Goal: Share content: Share content

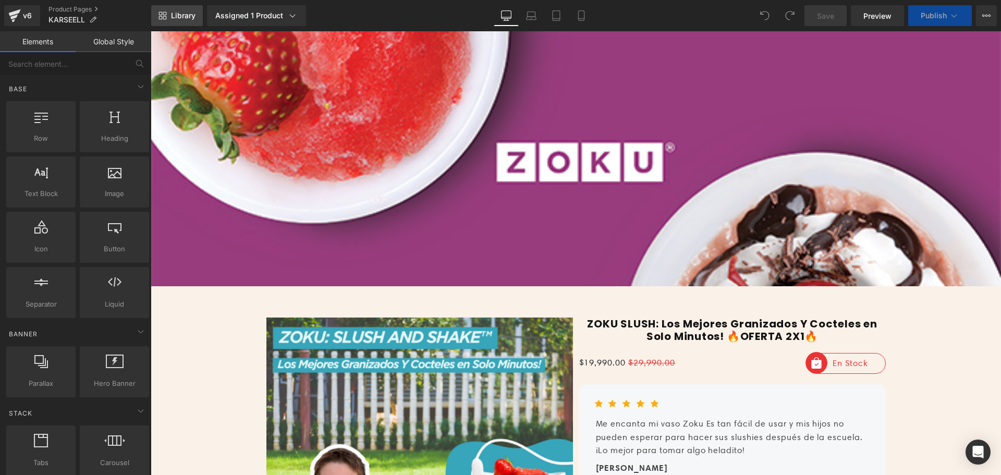
click at [181, 22] on link "Library" at bounding box center [177, 15] width 52 height 21
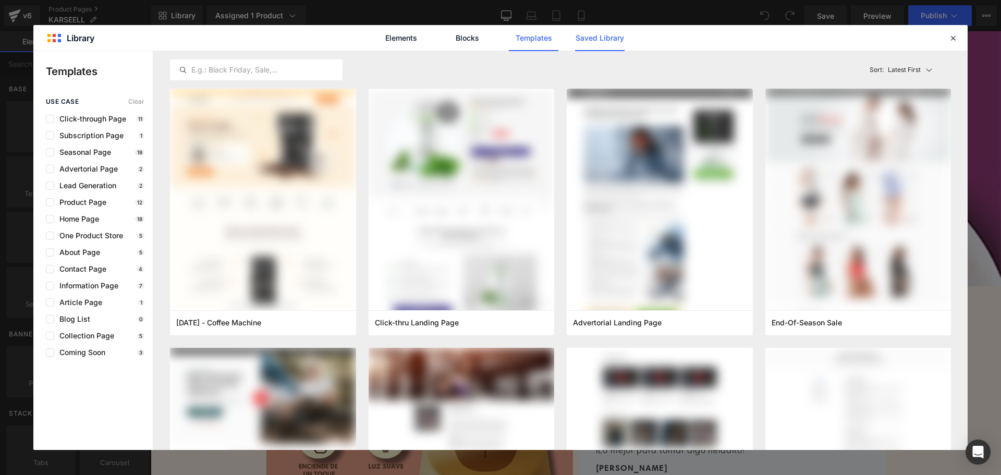
click at [589, 40] on link "Saved Library" at bounding box center [600, 38] width 50 height 26
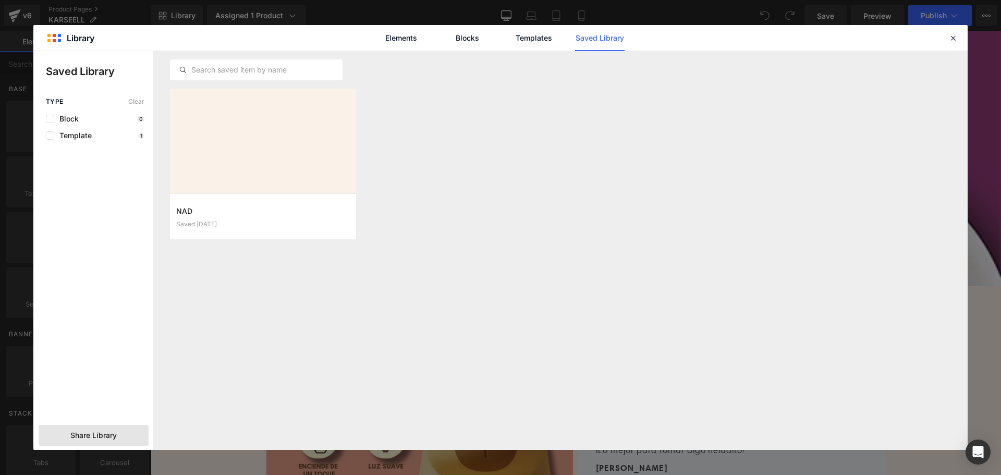
click at [52, 440] on div "Share Library" at bounding box center [94, 435] width 110 height 21
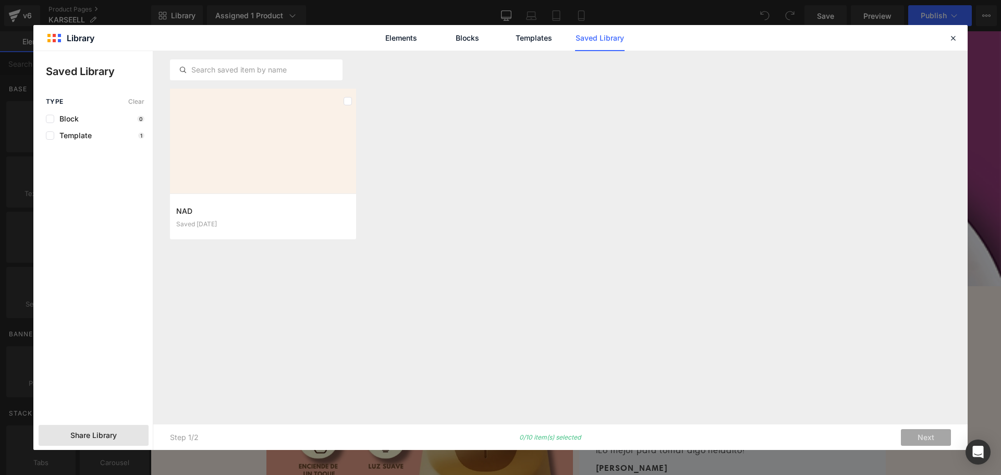
click at [84, 435] on span "Share Library" at bounding box center [93, 435] width 46 height 10
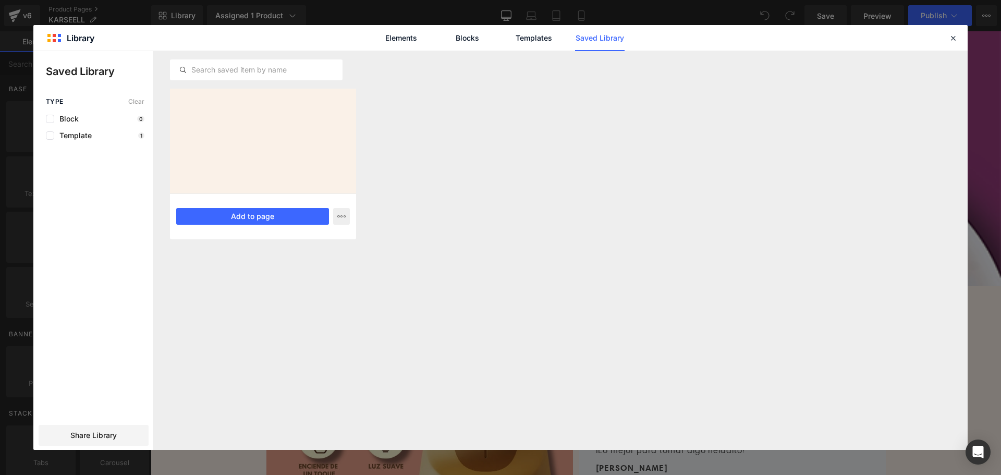
click at [355, 218] on div "NAD Saved [DATE] Add to page" at bounding box center [263, 216] width 186 height 46
click at [343, 219] on icon "button" at bounding box center [341, 216] width 8 height 8
click at [424, 210] on div at bounding box center [500, 250] width 934 height 399
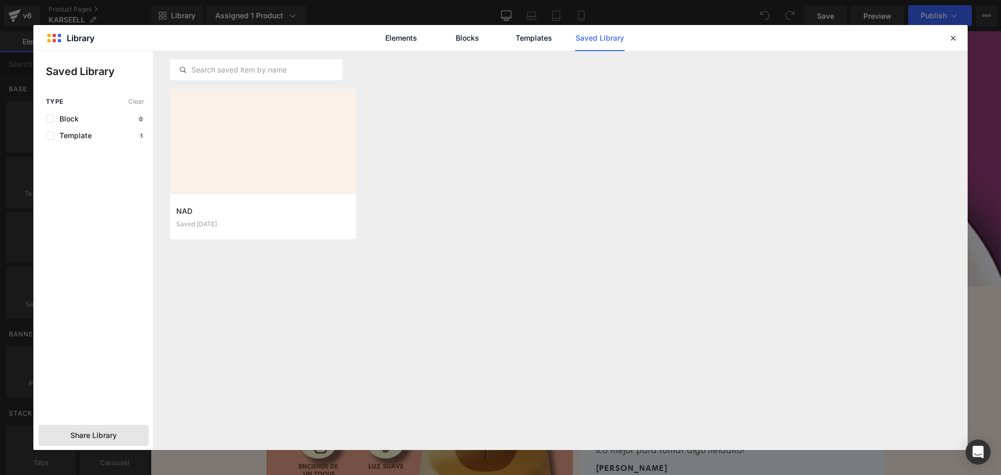
click at [102, 438] on span "Share Library" at bounding box center [93, 435] width 46 height 10
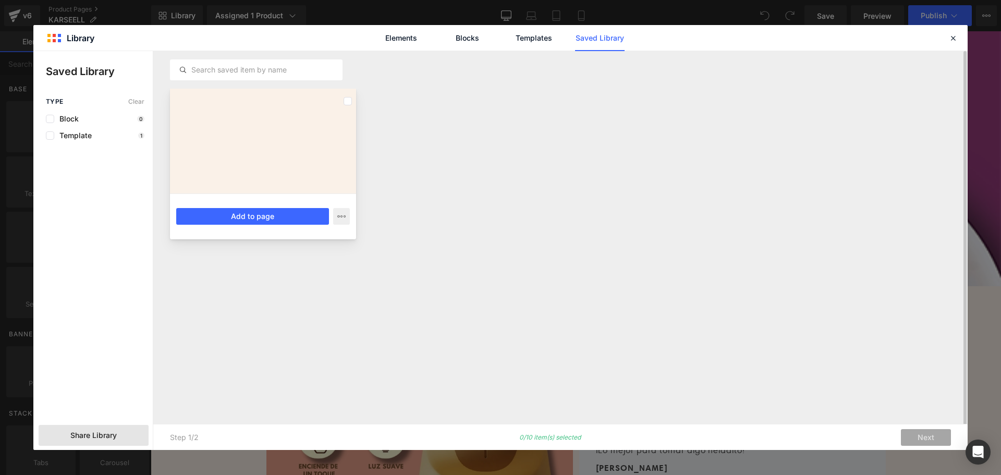
click at [345, 131] on div at bounding box center [263, 141] width 186 height 105
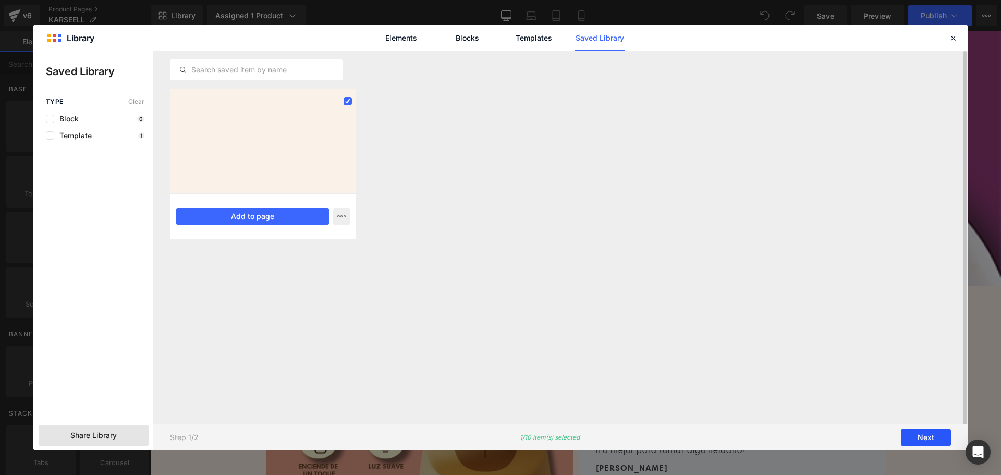
click at [920, 437] on button "Next" at bounding box center [926, 437] width 50 height 17
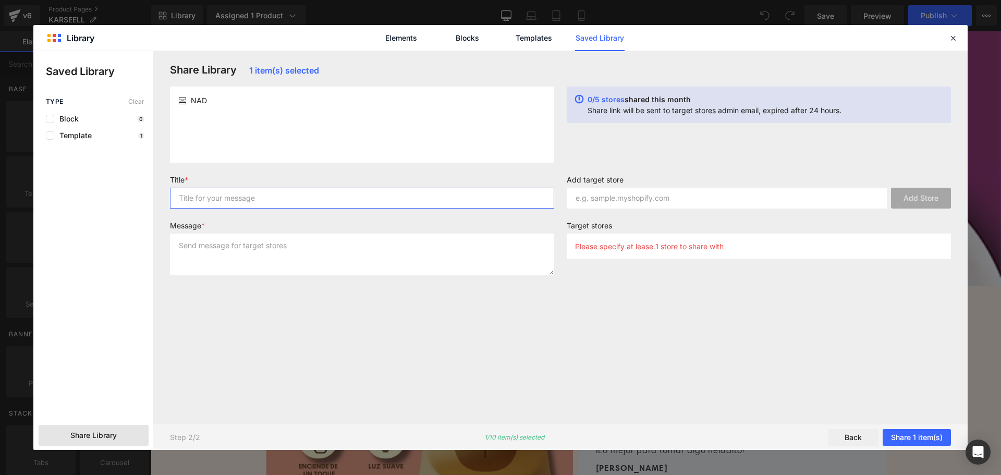
click at [242, 192] on input "text" at bounding box center [362, 198] width 384 height 21
type input "GAMPAGE"
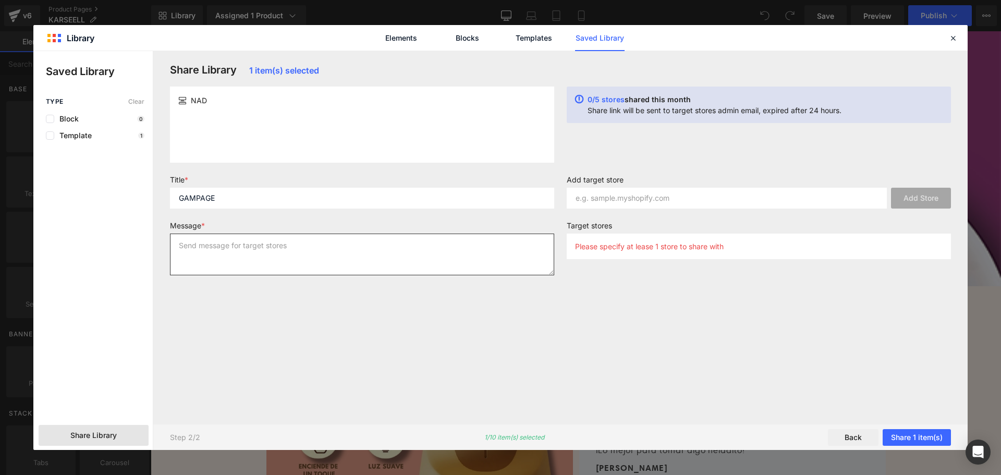
click at [257, 243] on textarea at bounding box center [362, 255] width 384 height 42
type textarea "X"
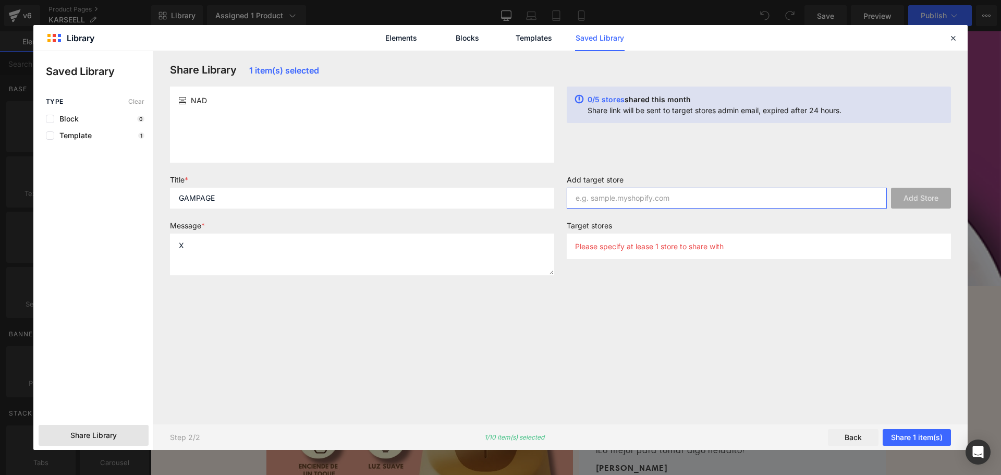
click at [674, 201] on input "text" at bounding box center [727, 198] width 320 height 21
paste input "[DOMAIN_NAME]"
type input "[DOMAIN_NAME]"
click at [906, 204] on button "Add Store" at bounding box center [921, 198] width 60 height 21
click at [901, 438] on button "Share 1 item(s)" at bounding box center [917, 437] width 68 height 17
